Goal: Transaction & Acquisition: Purchase product/service

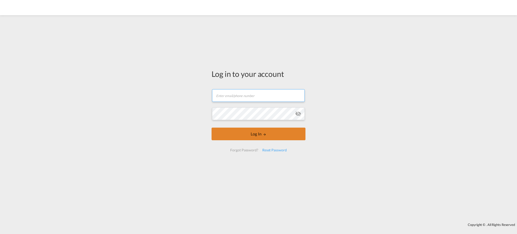
type input "[EMAIL_ADDRESS][DOMAIN_NAME]"
click at [255, 133] on button "Log In" at bounding box center [259, 134] width 94 height 13
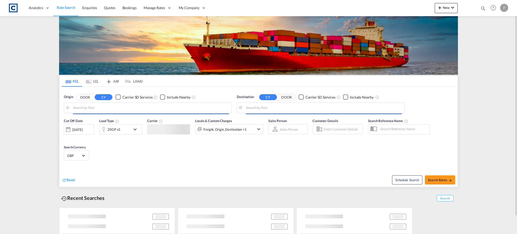
type input "GB-MK18, [GEOGRAPHIC_DATA]"
type input "Alexandria ([GEOGRAPHIC_DATA]), EGALY"
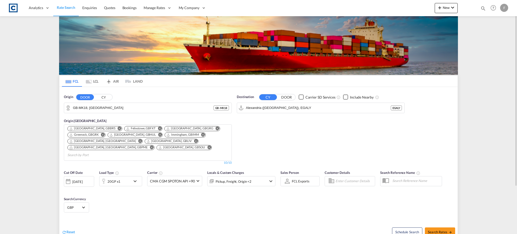
click at [485, 8] on md-icon "icon-magnify" at bounding box center [484, 9] width 6 height 6
click at [409, 10] on select "Bookings Quotes Enquiries" at bounding box center [403, 8] width 24 height 9
select select "Quotes"
click at [391, 4] on select "Bookings Quotes Enquiries" at bounding box center [403, 8] width 24 height 9
click at [427, 9] on input at bounding box center [445, 8] width 63 height 9
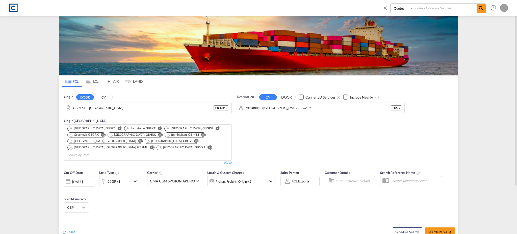
paste input "CAD000009477"
type input "CAD000009477"
click at [481, 6] on md-icon "icon-magnify" at bounding box center [481, 8] width 6 height 6
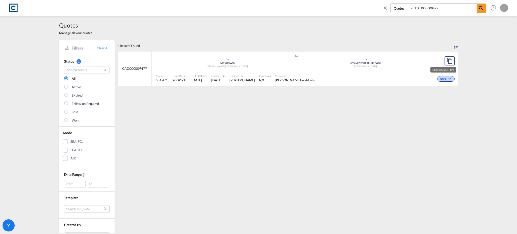
click at [447, 78] on md-icon "icon-chevron-down" at bounding box center [450, 79] width 6 height 3
click at [437, 98] on span "Won" at bounding box center [435, 101] width 13 height 6
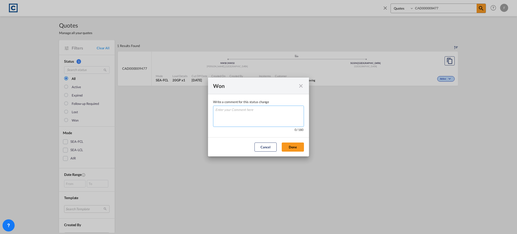
click at [256, 120] on textarea "Write a comment ..." at bounding box center [258, 116] width 91 height 21
drag, startPoint x: 239, startPoint y: 119, endPoint x: 185, endPoint y: 119, distance: 54.5
click at [189, 119] on div "Won Write a comment for this status change Q 1 / 180 Cancel Done" at bounding box center [258, 117] width 517 height 234
type textarea "W"
click at [293, 149] on button "Done" at bounding box center [293, 146] width 22 height 9
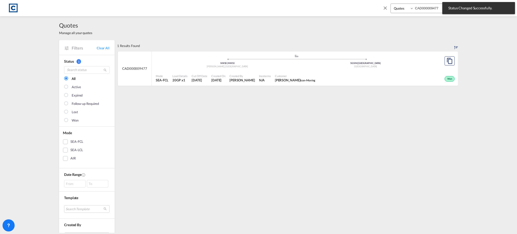
click at [209, 60] on ul ".a{fill:#aaa8ad;} .a{fill:#aaa8ad;} NW10 | NW10 Brent , United Kingdom SGSIN | …" at bounding box center [296, 60] width 276 height 3
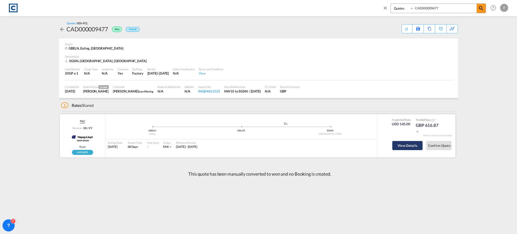
click at [400, 146] on button "View Details" at bounding box center [407, 145] width 30 height 9
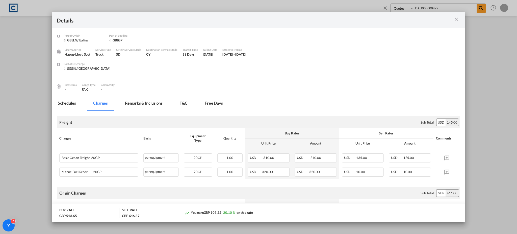
click at [456, 18] on md-icon "icon-close m-3 fg-AAA8AD cursor" at bounding box center [456, 19] width 6 height 6
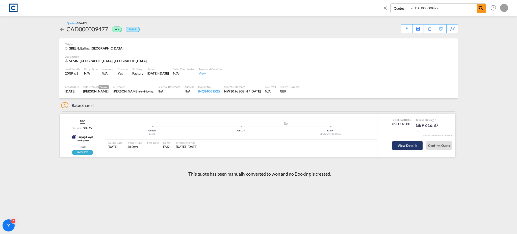
click at [400, 146] on button "View Details" at bounding box center [407, 145] width 30 height 9
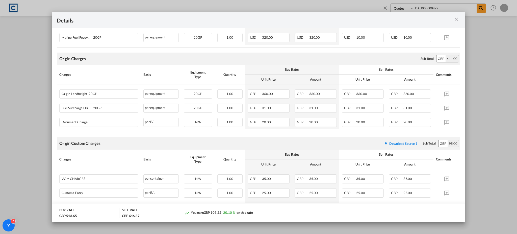
scroll to position [135, 0]
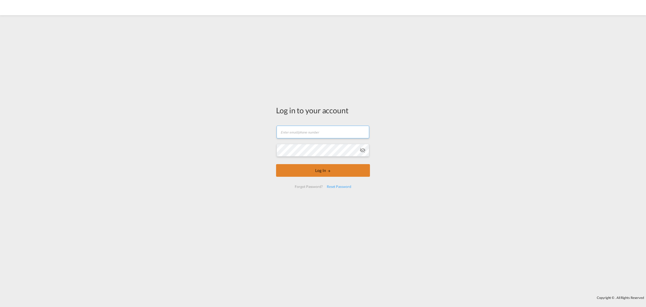
type input "[EMAIL_ADDRESS][DOMAIN_NAME]"
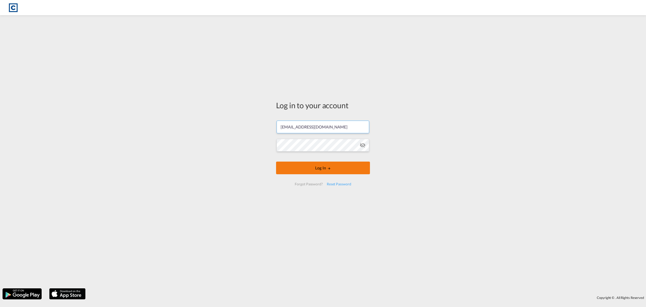
click at [326, 171] on button "Log In" at bounding box center [323, 167] width 94 height 13
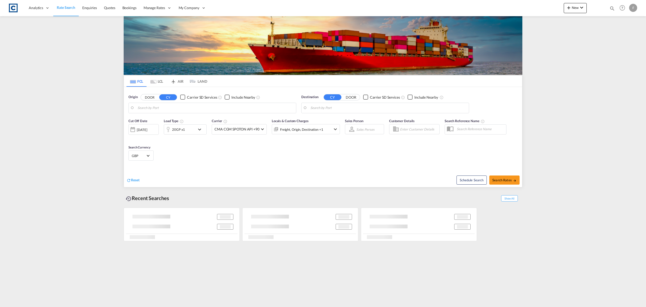
type input "GB-MK18, [GEOGRAPHIC_DATA]"
type input "Alexandria ([GEOGRAPHIC_DATA]), EGALY"
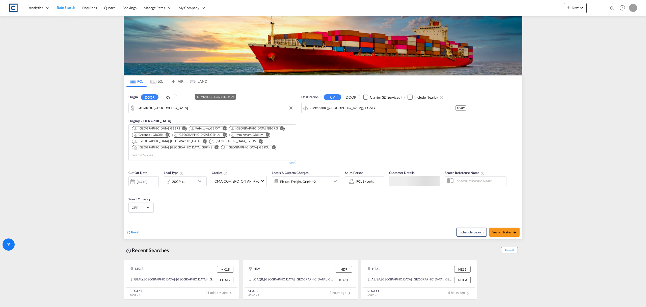
click at [154, 108] on input "GB-MK18, [GEOGRAPHIC_DATA]" at bounding box center [216, 108] width 156 height 8
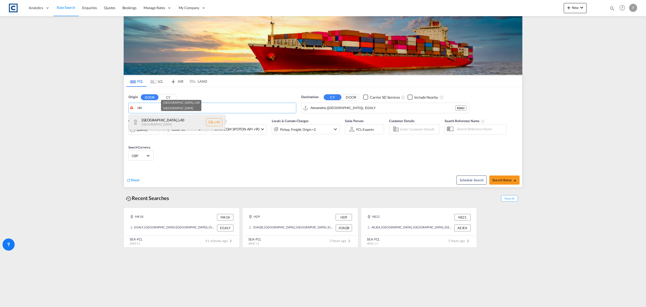
click at [160, 124] on div "[GEOGRAPHIC_DATA] [GEOGRAPHIC_DATA]-L40" at bounding box center [177, 121] width 96 height 15
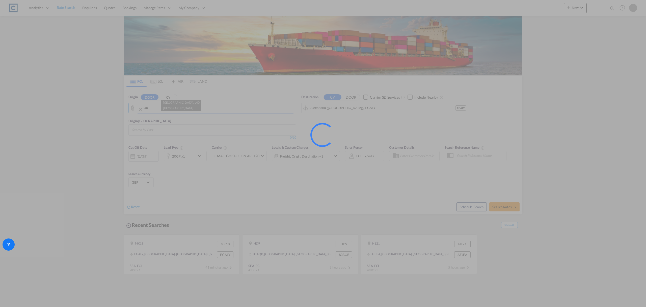
type input "GB-L40, [GEOGRAPHIC_DATA]"
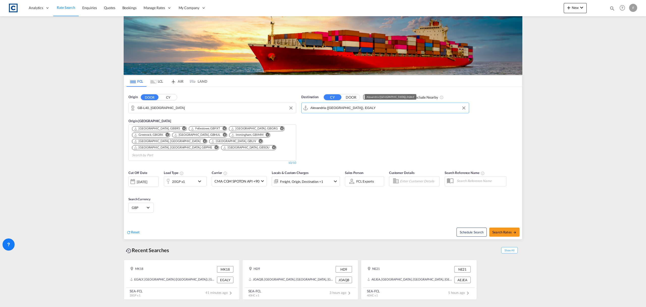
click at [337, 108] on input "Alexandria ([GEOGRAPHIC_DATA]), EGALY" at bounding box center [389, 108] width 156 height 8
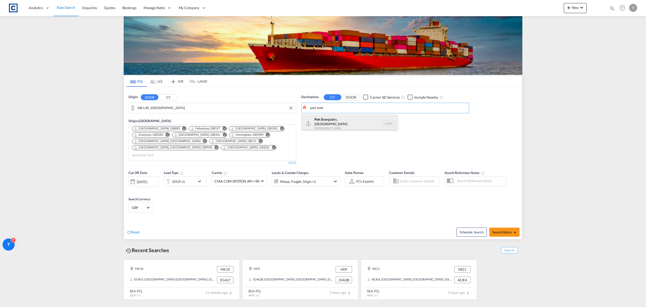
click at [338, 119] on div "[GEOGRAPHIC_DATA], [GEOGRAPHIC_DATA] [GEOGRAPHIC_DATA] USPEF" at bounding box center [350, 123] width 96 height 18
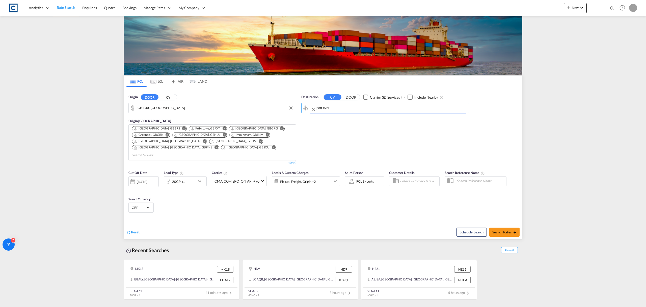
type input "[GEOGRAPHIC_DATA], [GEOGRAPHIC_DATA], USPEF"
click at [195, 177] on div "20GP x1" at bounding box center [179, 181] width 31 height 10
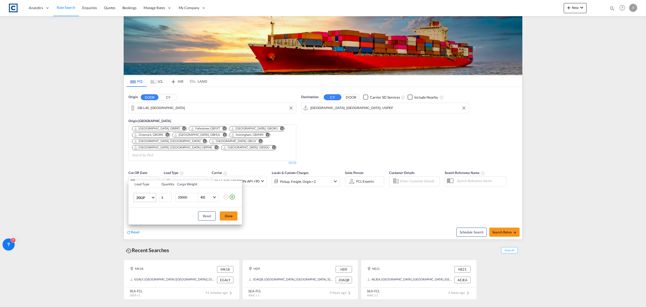
click at [150, 199] on span "20GP" at bounding box center [143, 197] width 15 height 5
click at [150, 224] on md-option "40HC" at bounding box center [149, 222] width 34 height 12
click at [233, 213] on button "Done" at bounding box center [229, 215] width 18 height 9
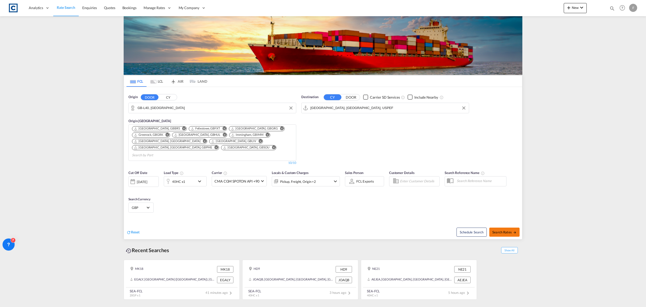
click at [505, 230] on span "Search Rates" at bounding box center [505, 232] width 24 height 4
type input "L40 to USPEF / [DATE]"
